Goal: Navigation & Orientation: Find specific page/section

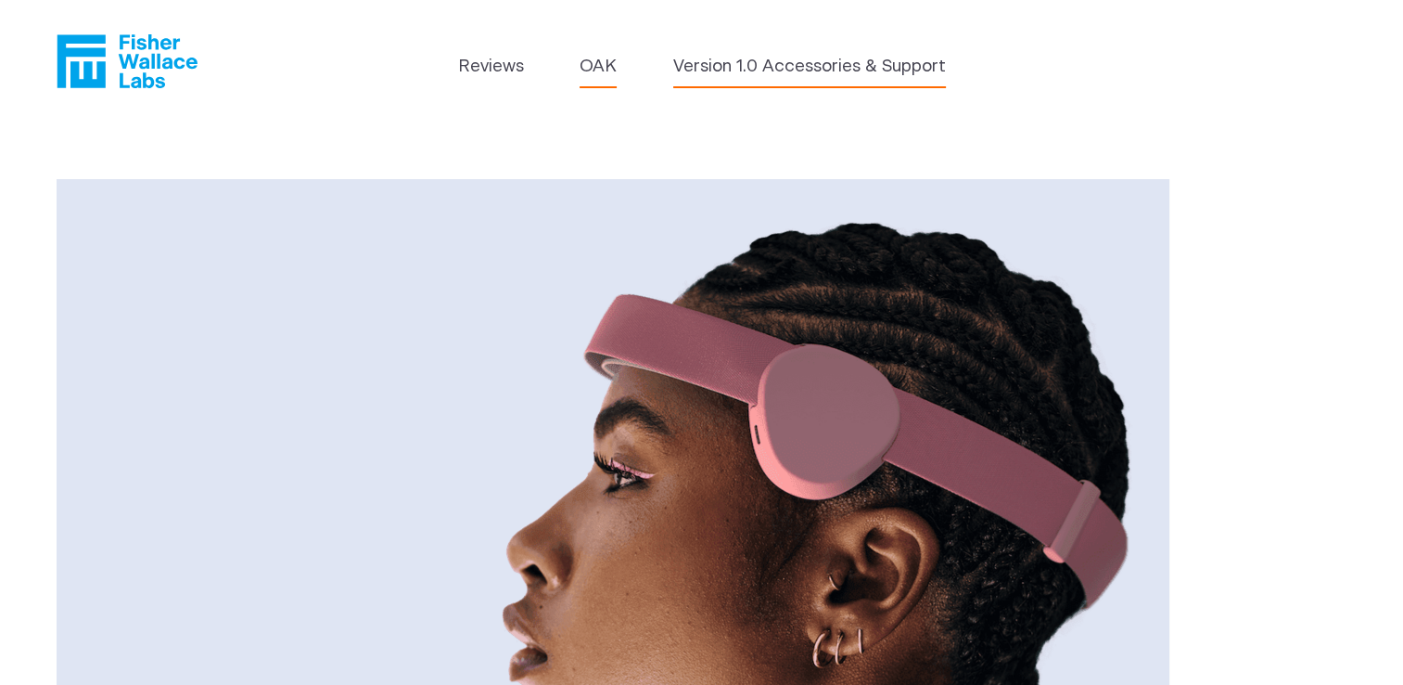
click at [833, 71] on link "Version 1.0 Accessories & Support" at bounding box center [809, 67] width 273 height 26
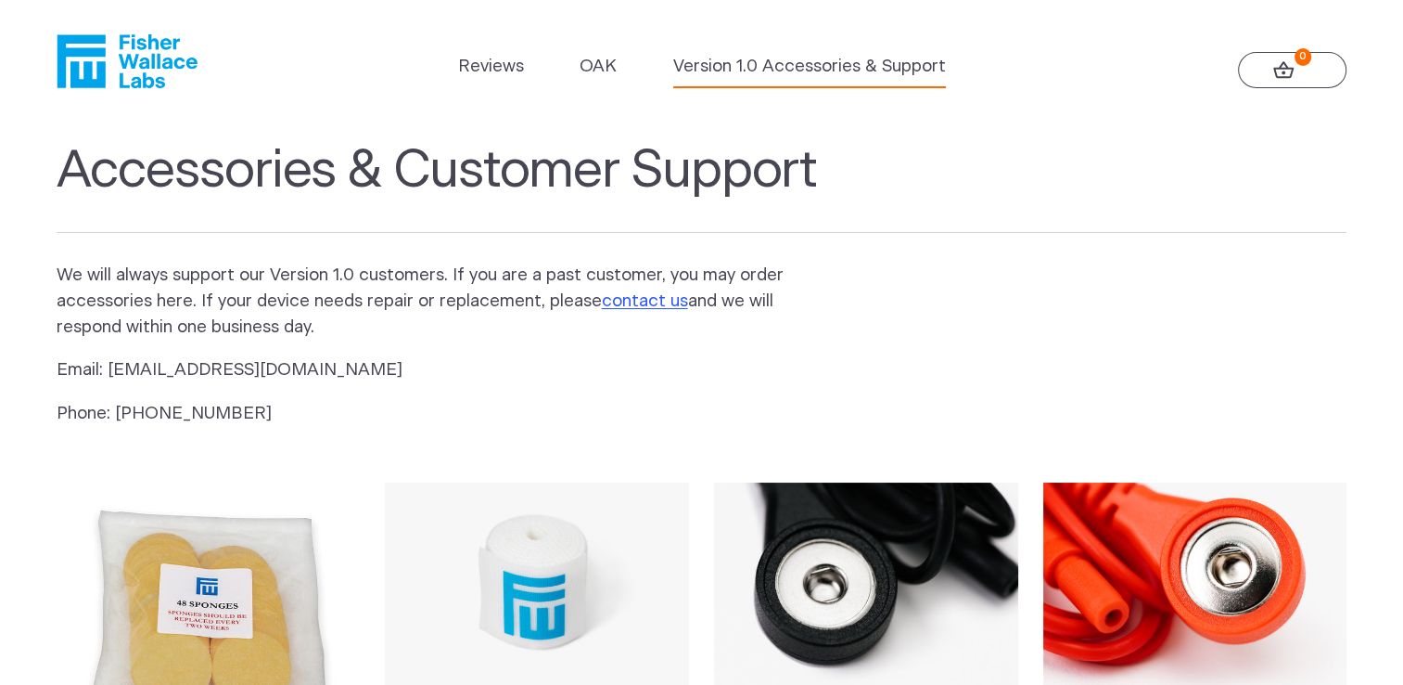
click at [1295, 21] on header "Reviews OAK Version 1.0 Accessories & Support 0" at bounding box center [701, 61] width 1403 height 122
click at [607, 65] on link "OAK" at bounding box center [598, 67] width 37 height 26
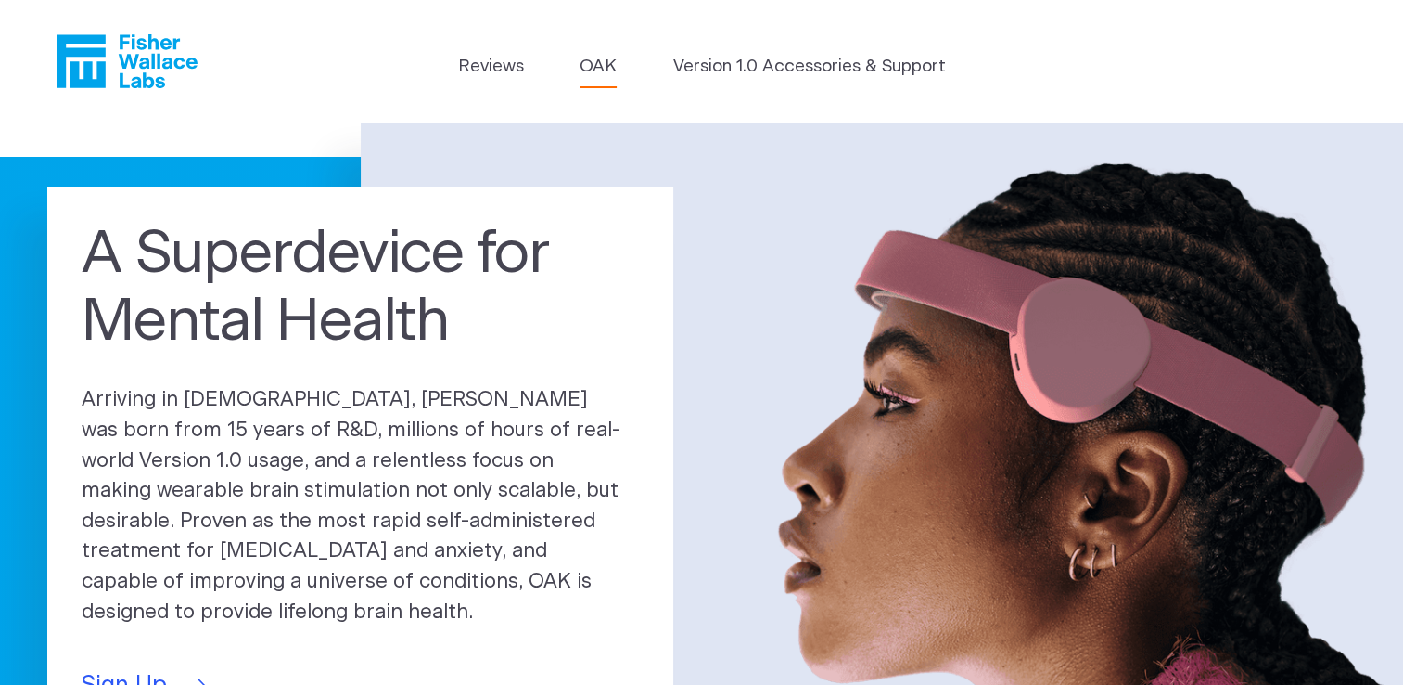
click at [601, 65] on link "OAK" at bounding box center [598, 67] width 37 height 26
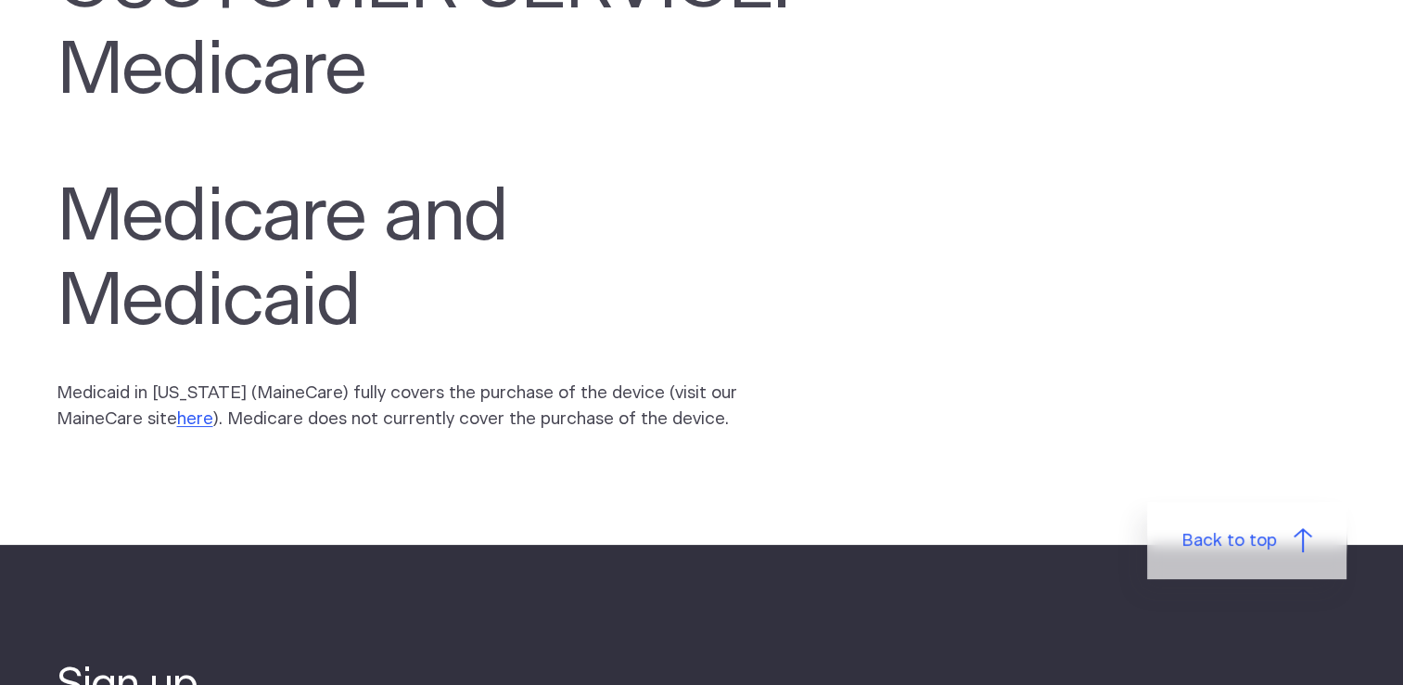
scroll to position [260, 0]
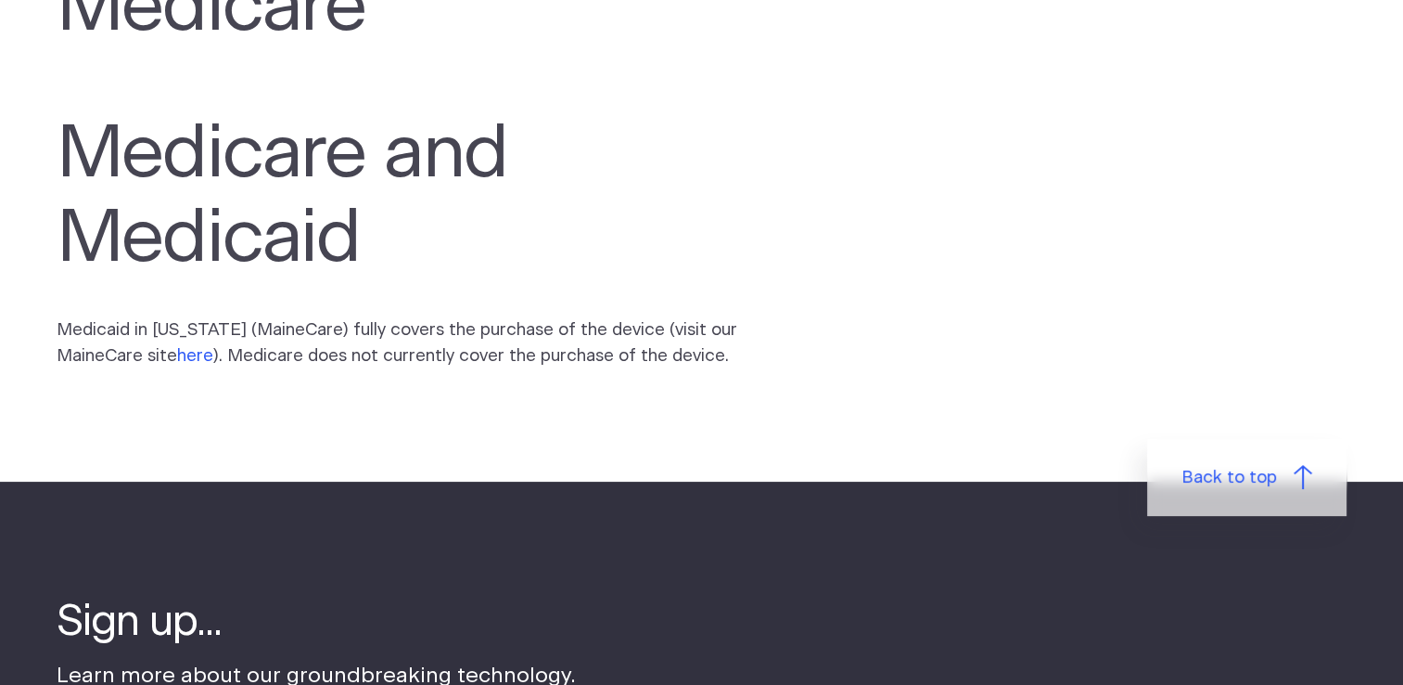
click at [177, 347] on link "here" at bounding box center [195, 356] width 36 height 18
